Goal: Task Accomplishment & Management: Use online tool/utility

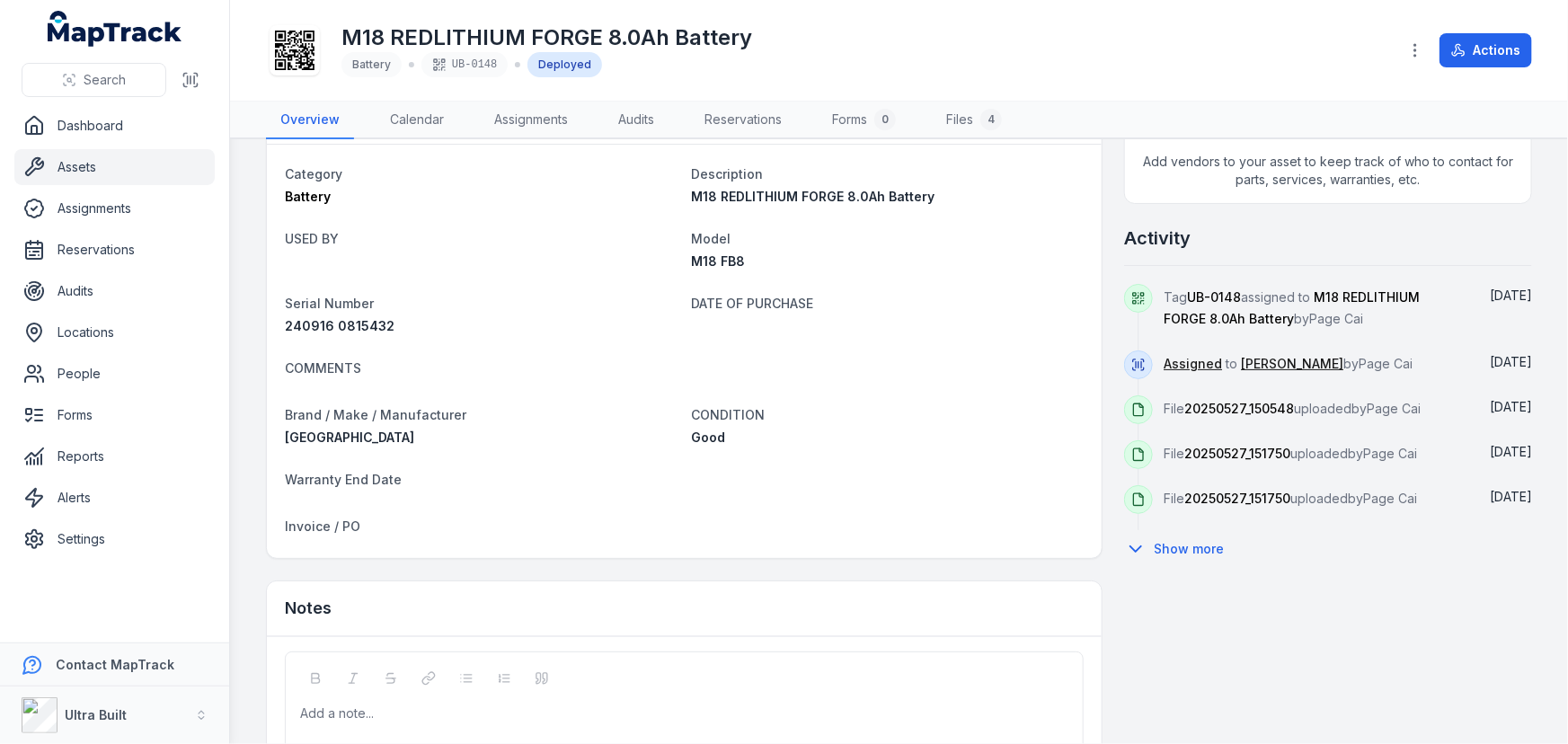
scroll to position [728, 0]
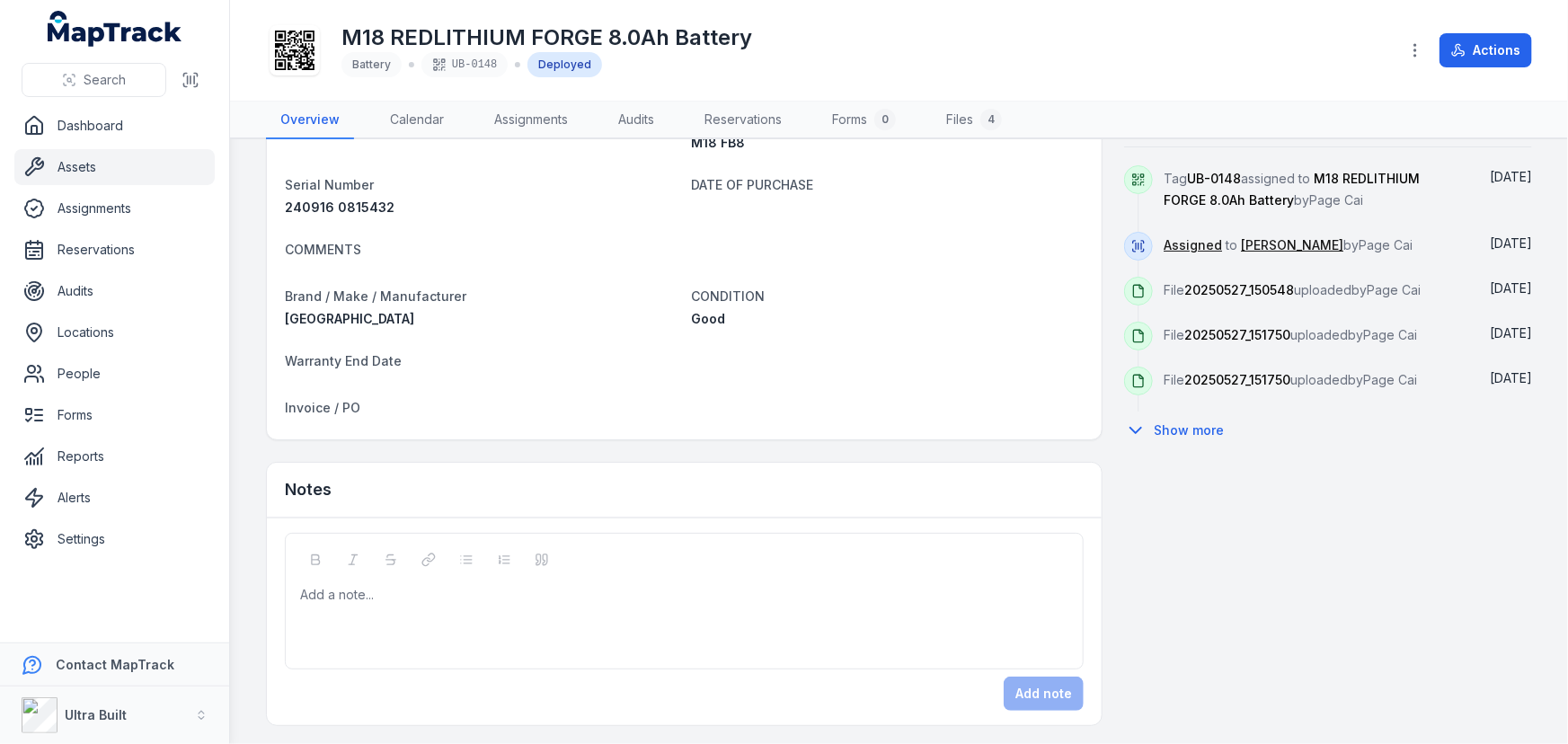
click at [577, 598] on div at bounding box center [684, 595] width 768 height 18
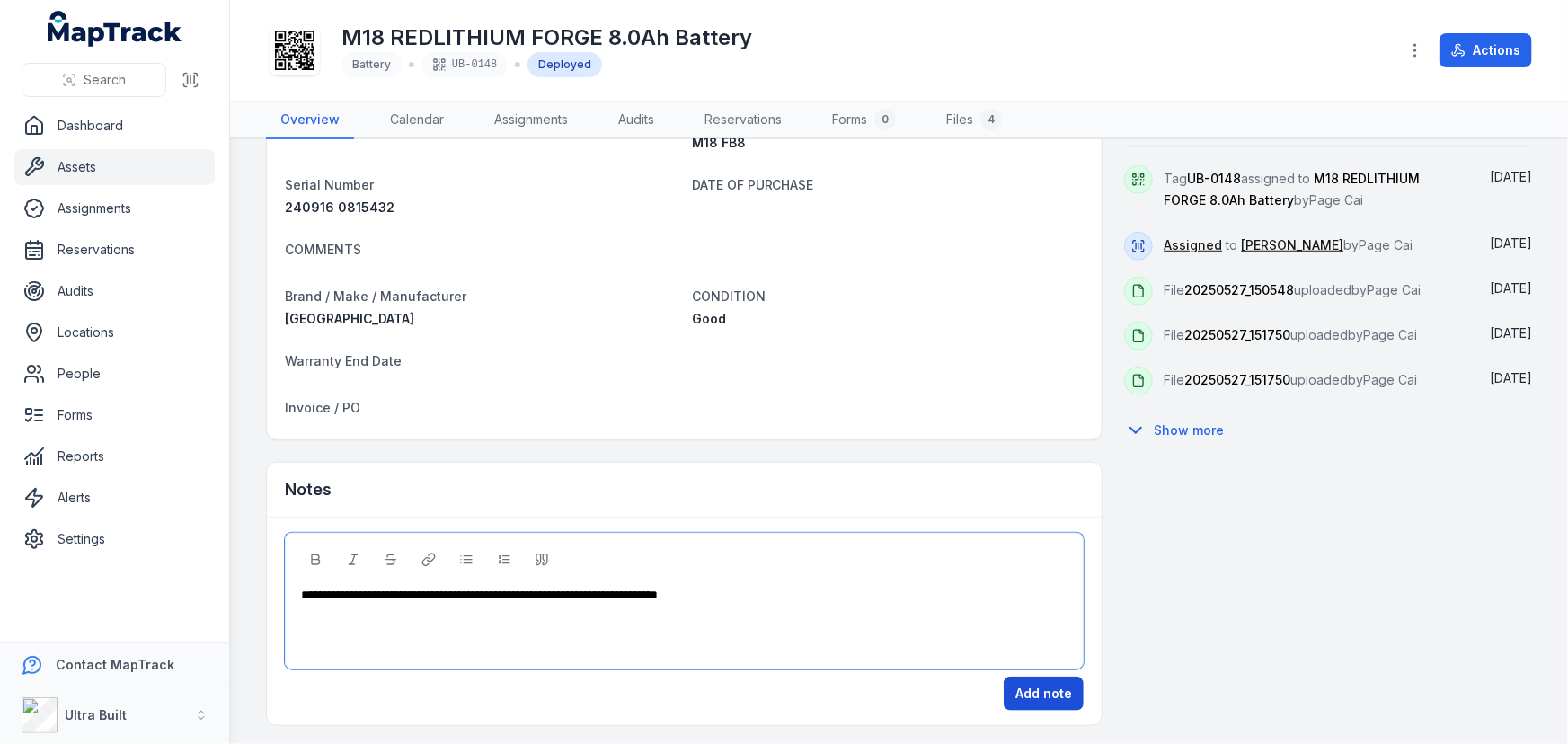
click at [1060, 686] on button "Add note" at bounding box center [1043, 693] width 80 height 34
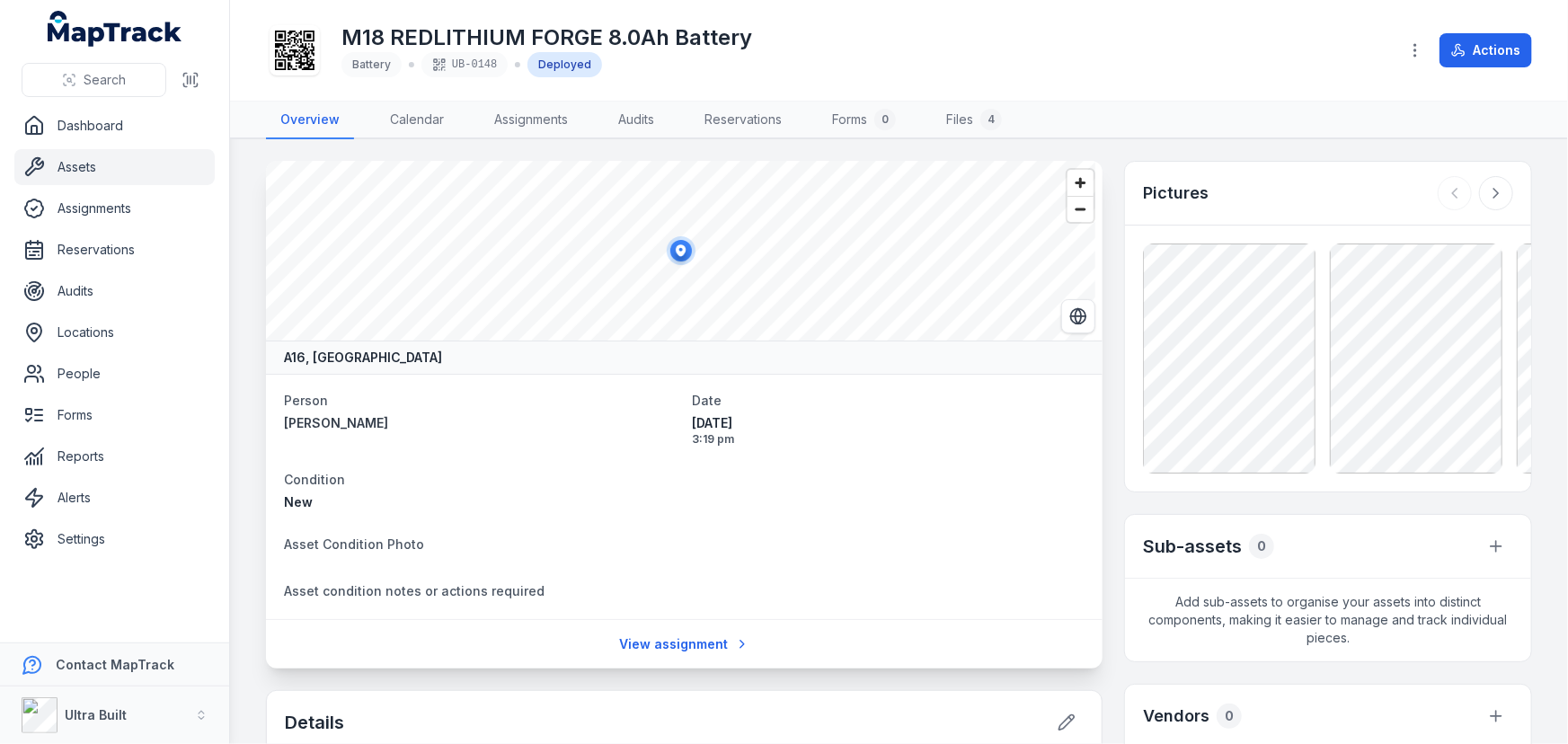
scroll to position [0, 0]
click at [1460, 49] on icon at bounding box center [1461, 50] width 6 height 9
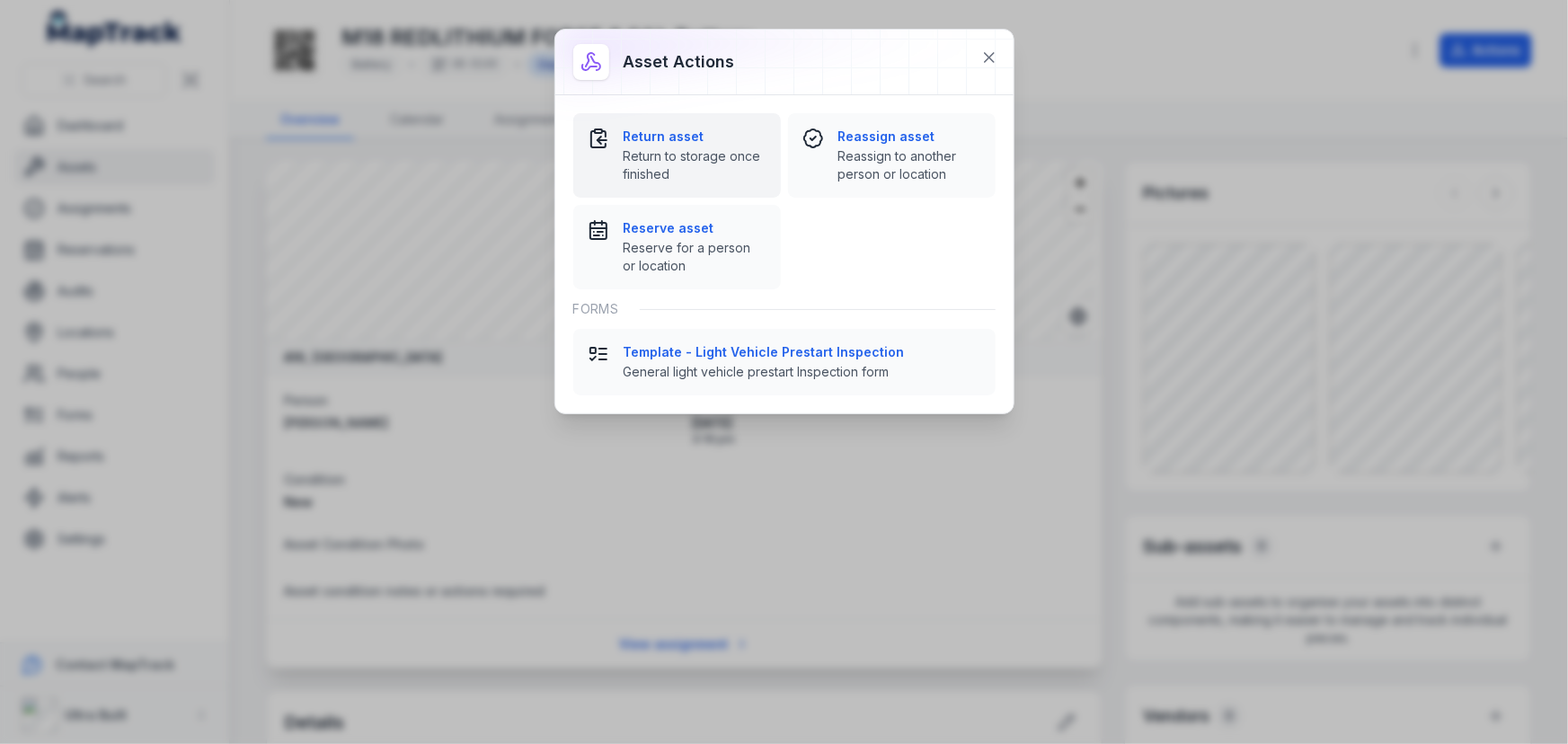
click at [685, 147] on span "Return to storage once finished" at bounding box center [695, 165] width 143 height 36
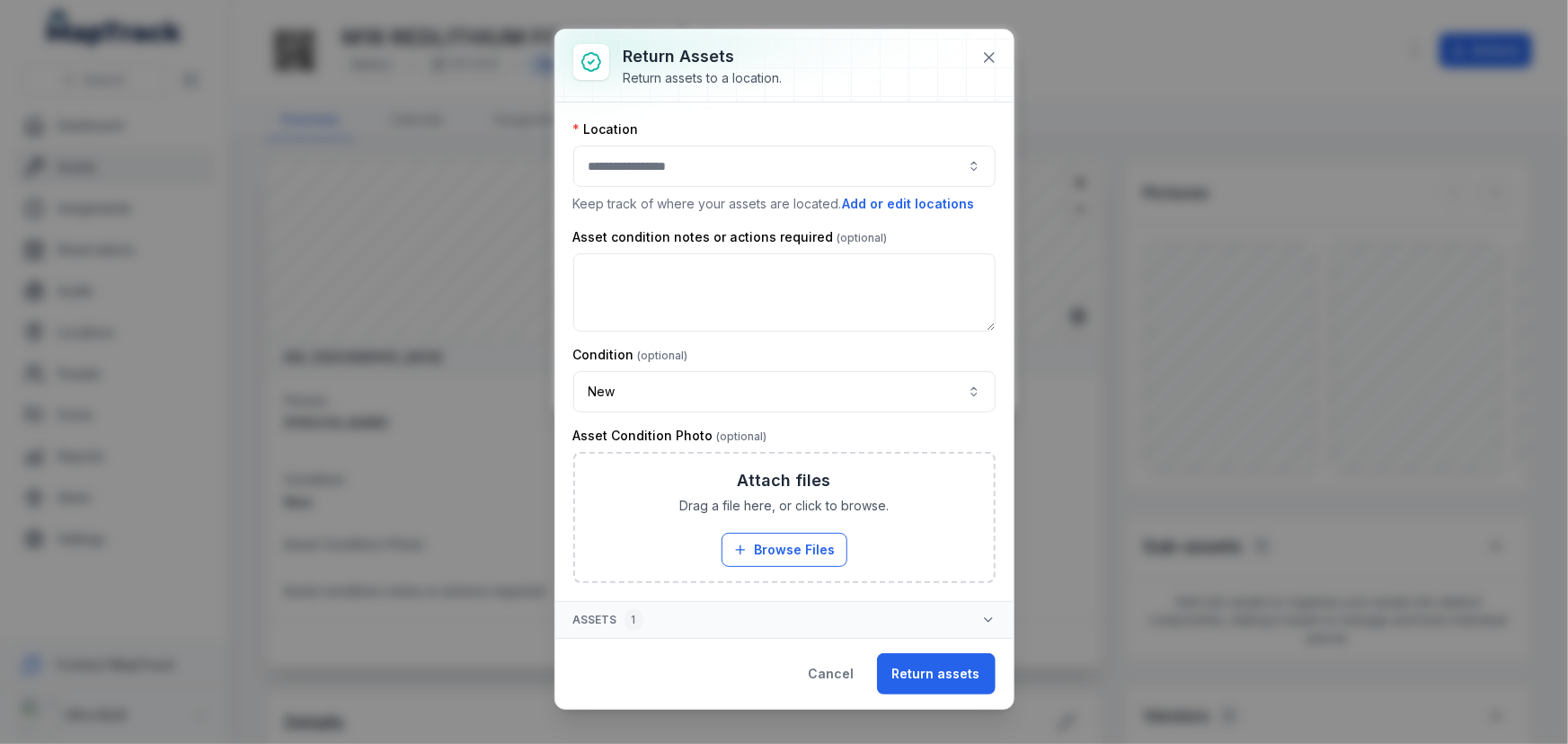
click at [683, 171] on button "button" at bounding box center [784, 166] width 422 height 42
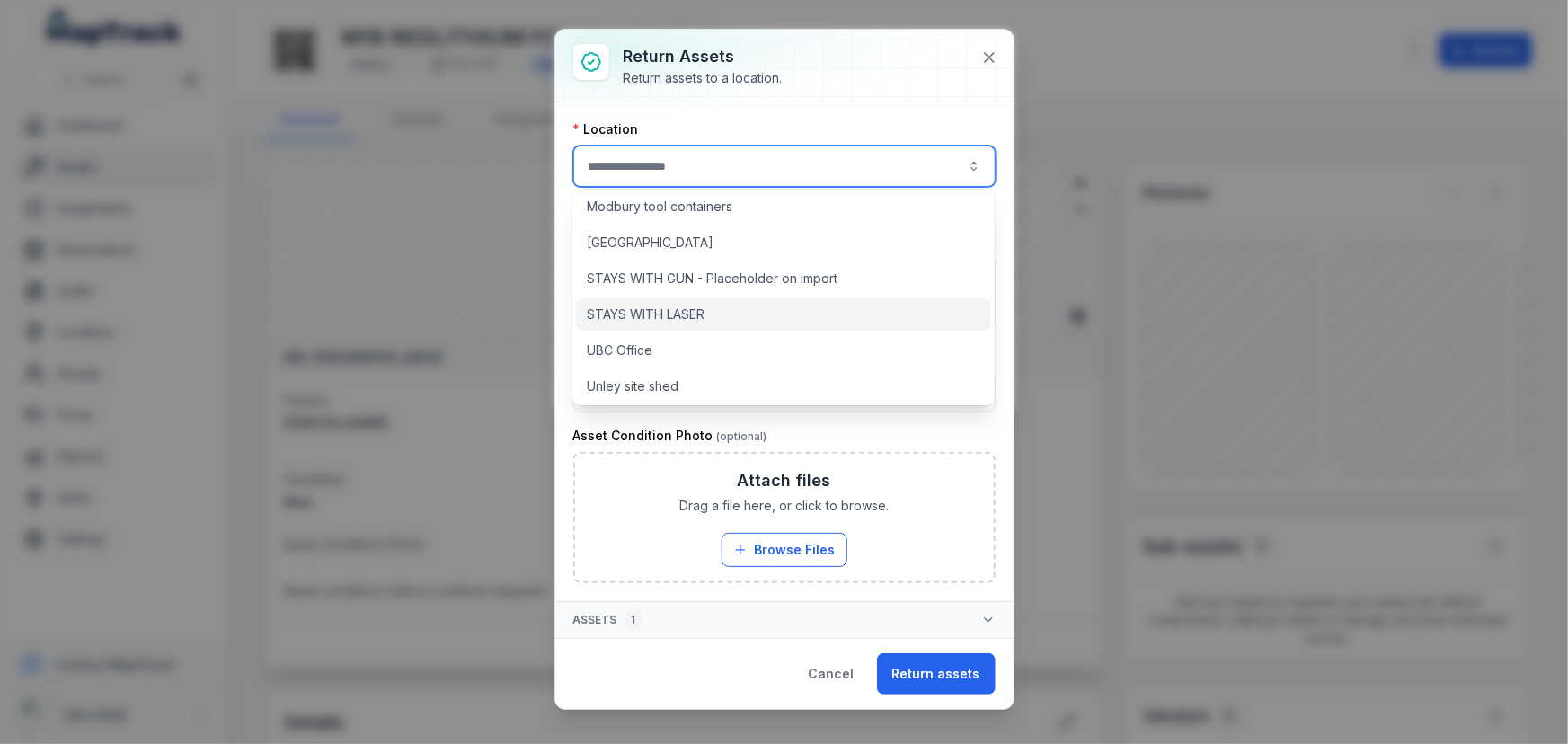
scroll to position [225, 0]
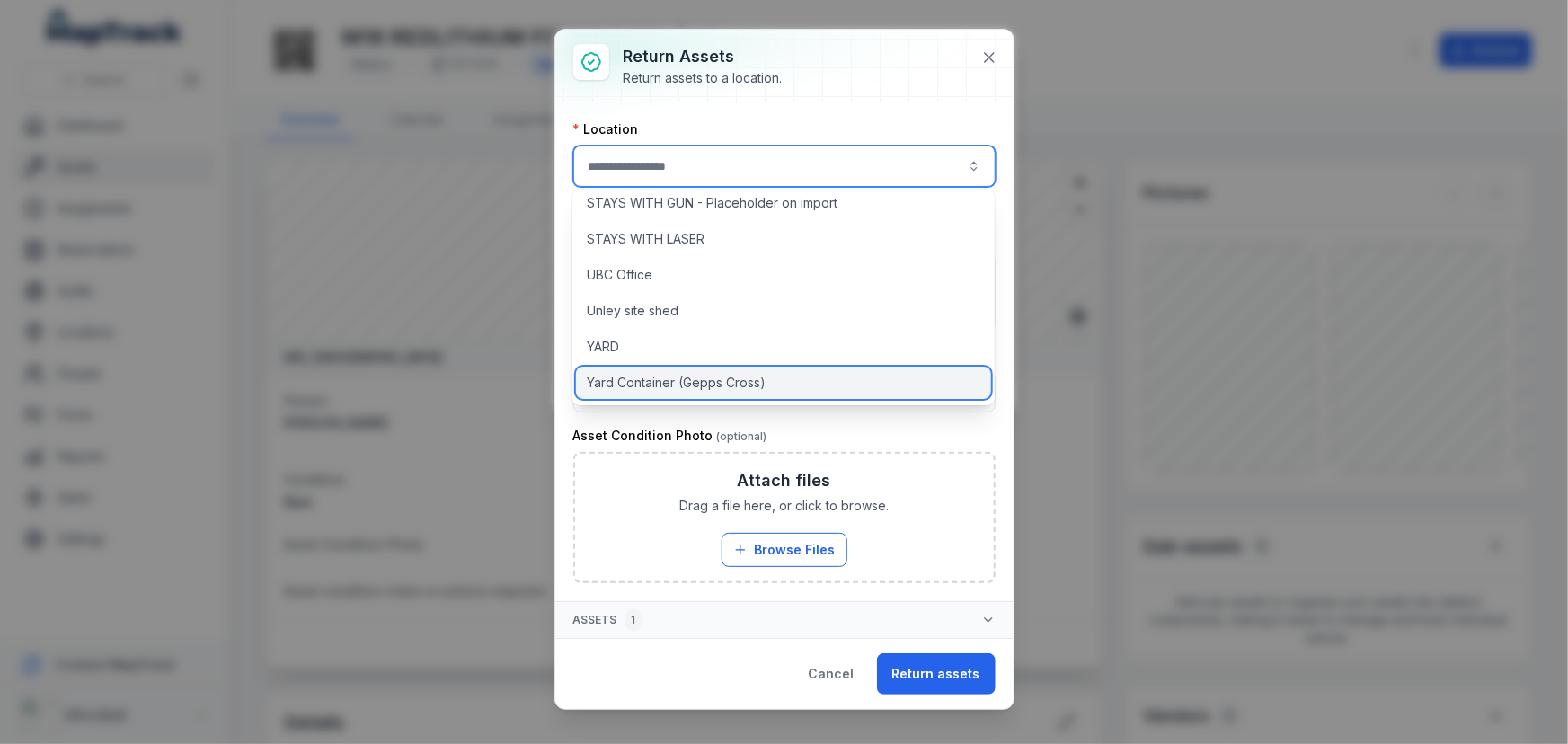
click at [712, 385] on span "Yard Container (Gepps Cross)" at bounding box center [676, 382] width 179 height 18
type input "**********"
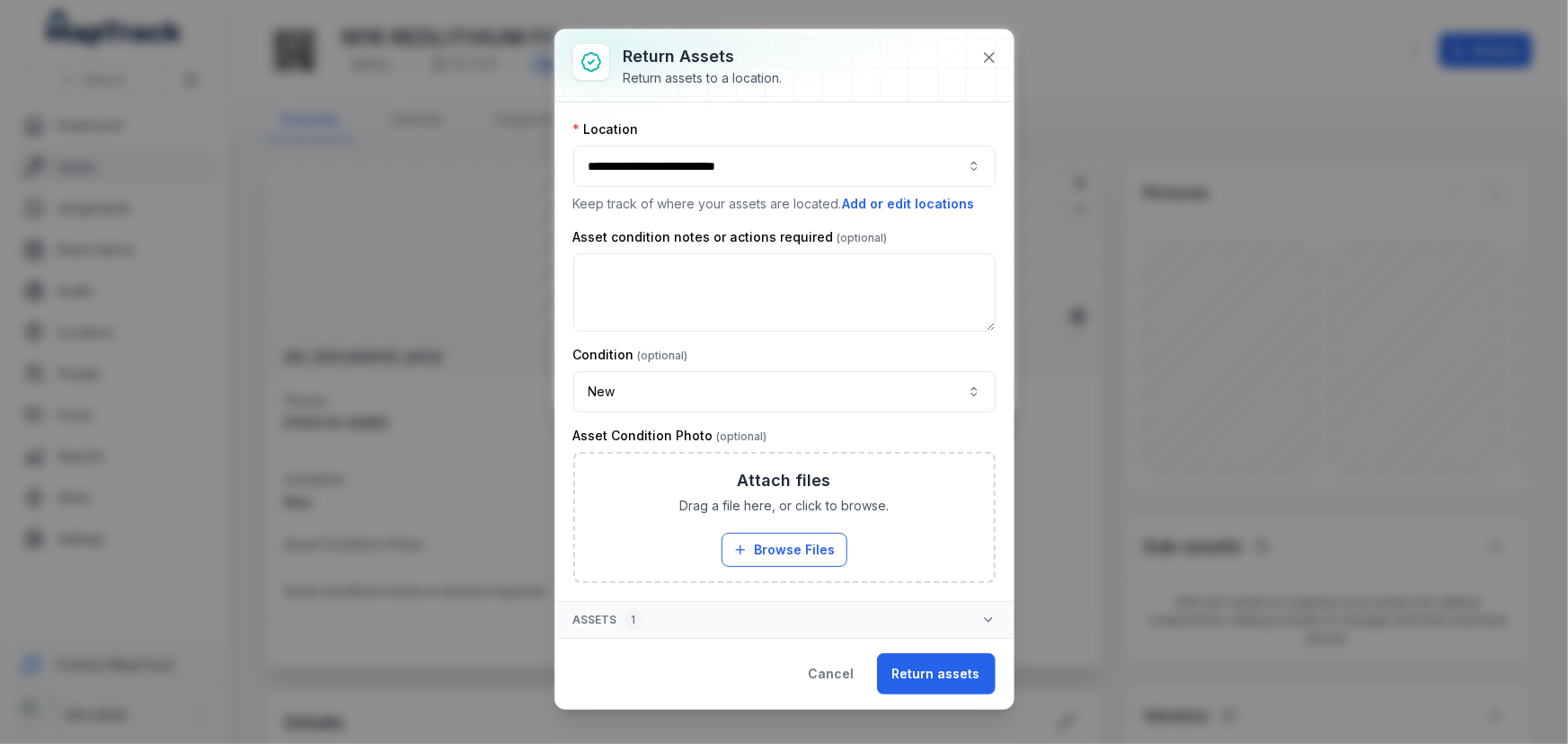
click at [945, 664] on button "Return assets" at bounding box center [936, 673] width 118 height 42
